Goal: Information Seeking & Learning: Learn about a topic

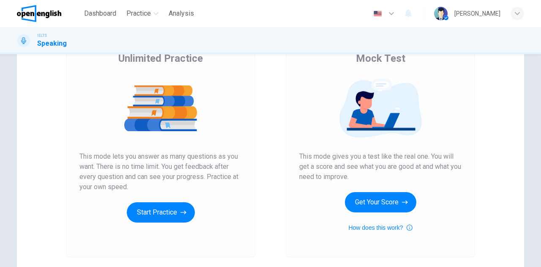
scroll to position [127, 0]
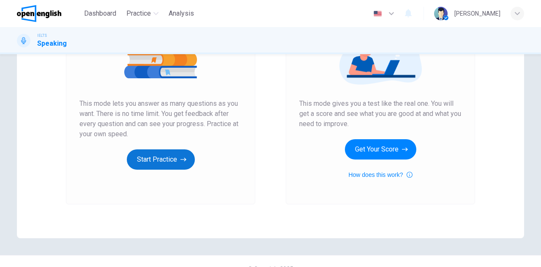
click at [162, 166] on button "Start Practice" at bounding box center [161, 159] width 68 height 20
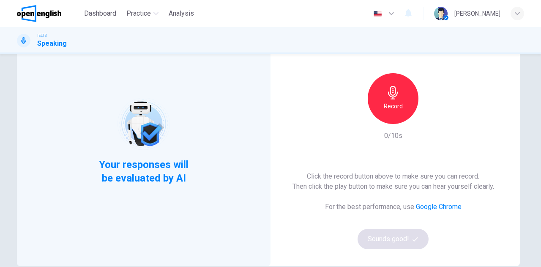
scroll to position [42, 0]
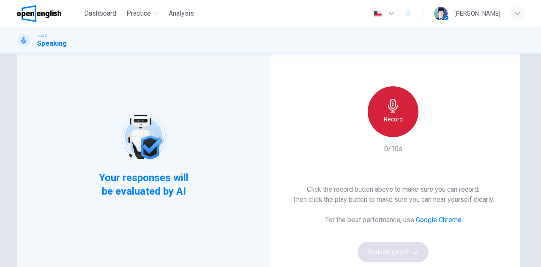
click at [377, 130] on div "Record" at bounding box center [393, 111] width 51 height 51
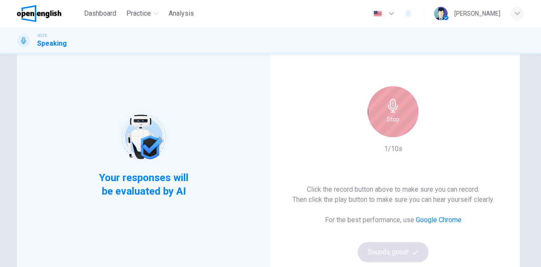
click at [392, 126] on div "Stop" at bounding box center [393, 111] width 51 height 51
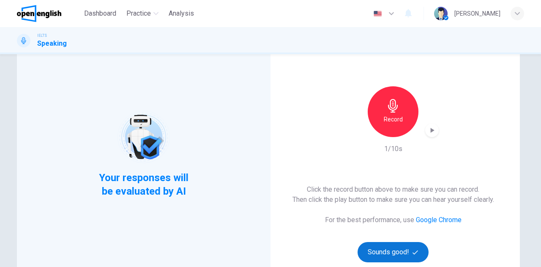
click at [378, 246] on button "Sounds good!" at bounding box center [393, 252] width 71 height 20
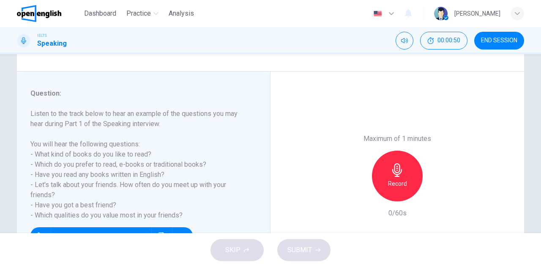
scroll to position [149, 0]
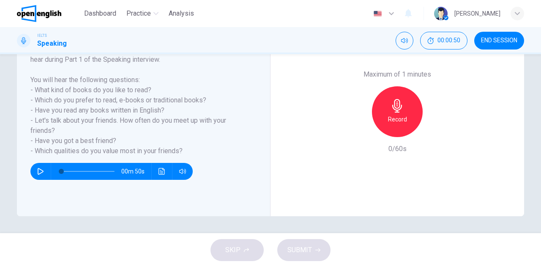
click at [41, 171] on icon "button" at bounding box center [41, 171] width 6 height 7
type input "*"
click at [61, 171] on span at bounding box center [87, 171] width 53 height 12
click at [38, 171] on icon "button" at bounding box center [40, 171] width 7 height 7
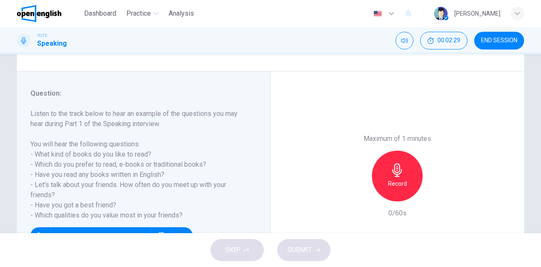
scroll to position [127, 0]
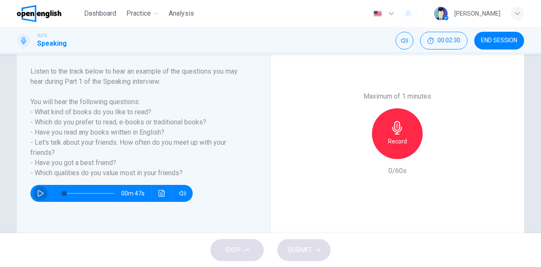
click at [37, 193] on icon "button" at bounding box center [40, 193] width 7 height 7
type input "*"
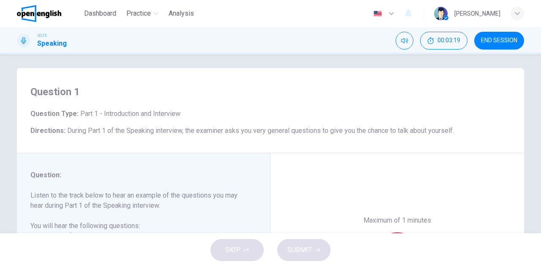
scroll to position [0, 0]
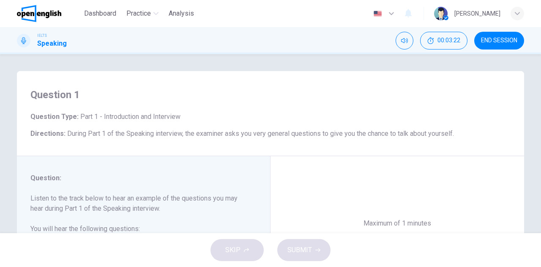
drag, startPoint x: 190, startPoint y: 14, endPoint x: 300, endPoint y: 55, distance: 117.3
click at [190, 14] on span "Analysis" at bounding box center [181, 13] width 25 height 10
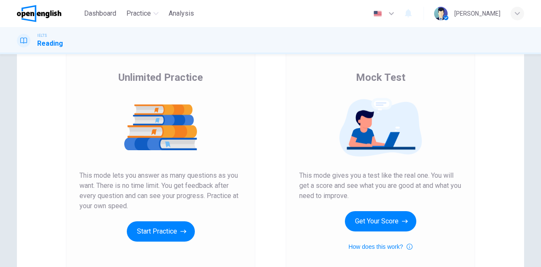
scroll to position [42, 0]
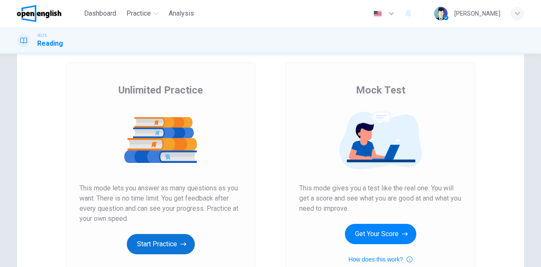
click at [162, 245] on button "Start Practice" at bounding box center [161, 244] width 68 height 20
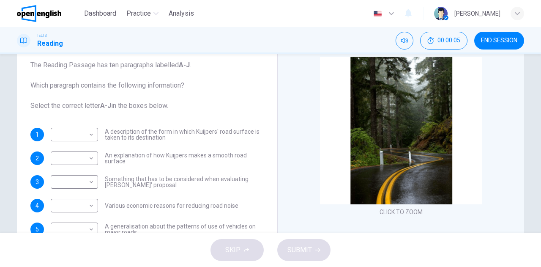
scroll to position [64, 0]
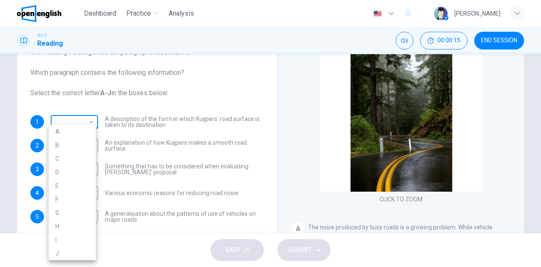
click at [77, 125] on body "This site uses cookies, as explained in our Privacy Policy . If you agree to th…" at bounding box center [270, 133] width 541 height 267
click at [114, 109] on div at bounding box center [270, 133] width 541 height 267
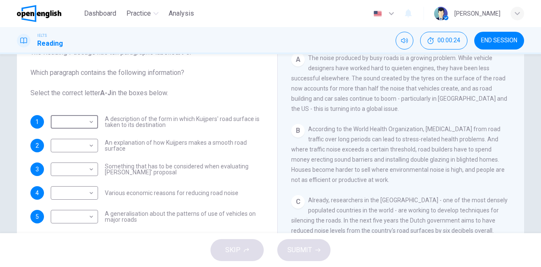
scroll to position [85, 0]
